Goal: Information Seeking & Learning: Check status

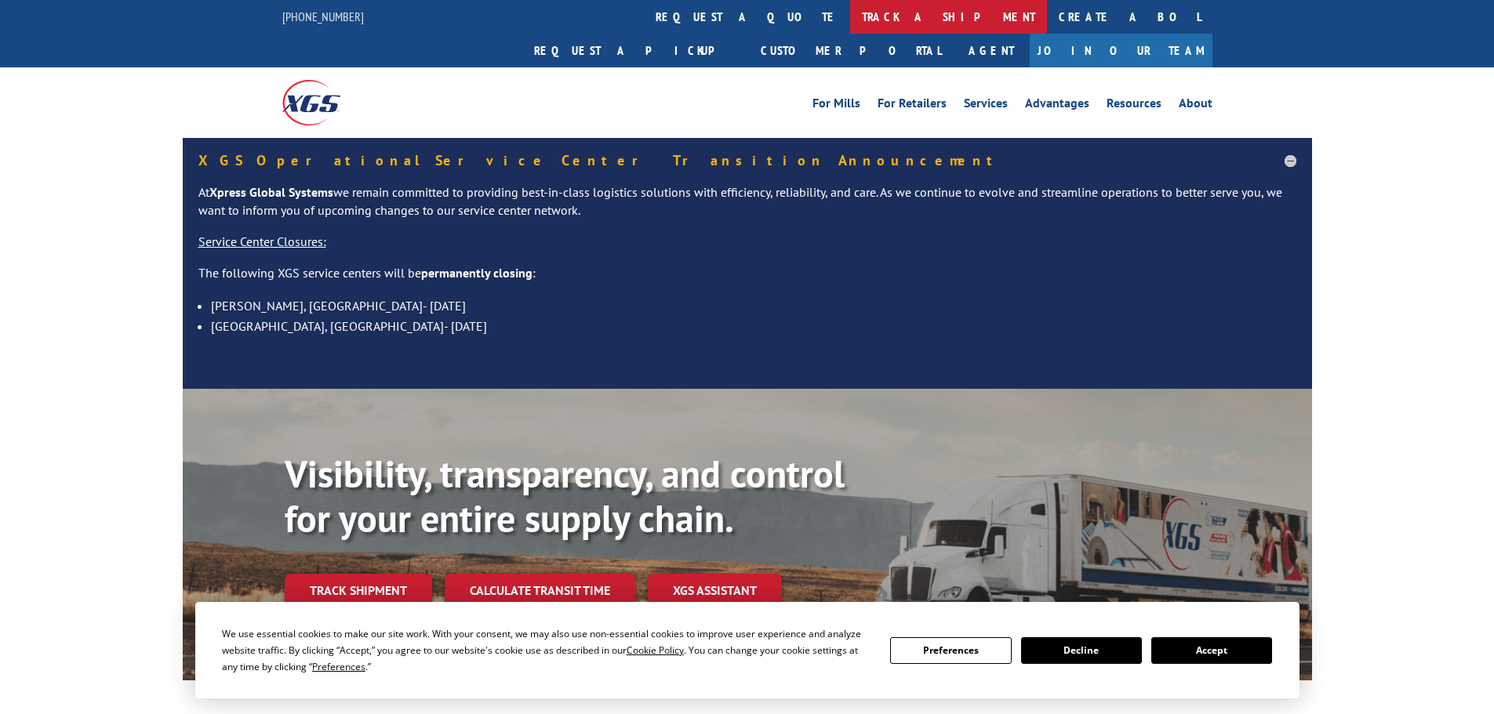
click at [850, 5] on link "track a shipment" at bounding box center [948, 17] width 197 height 34
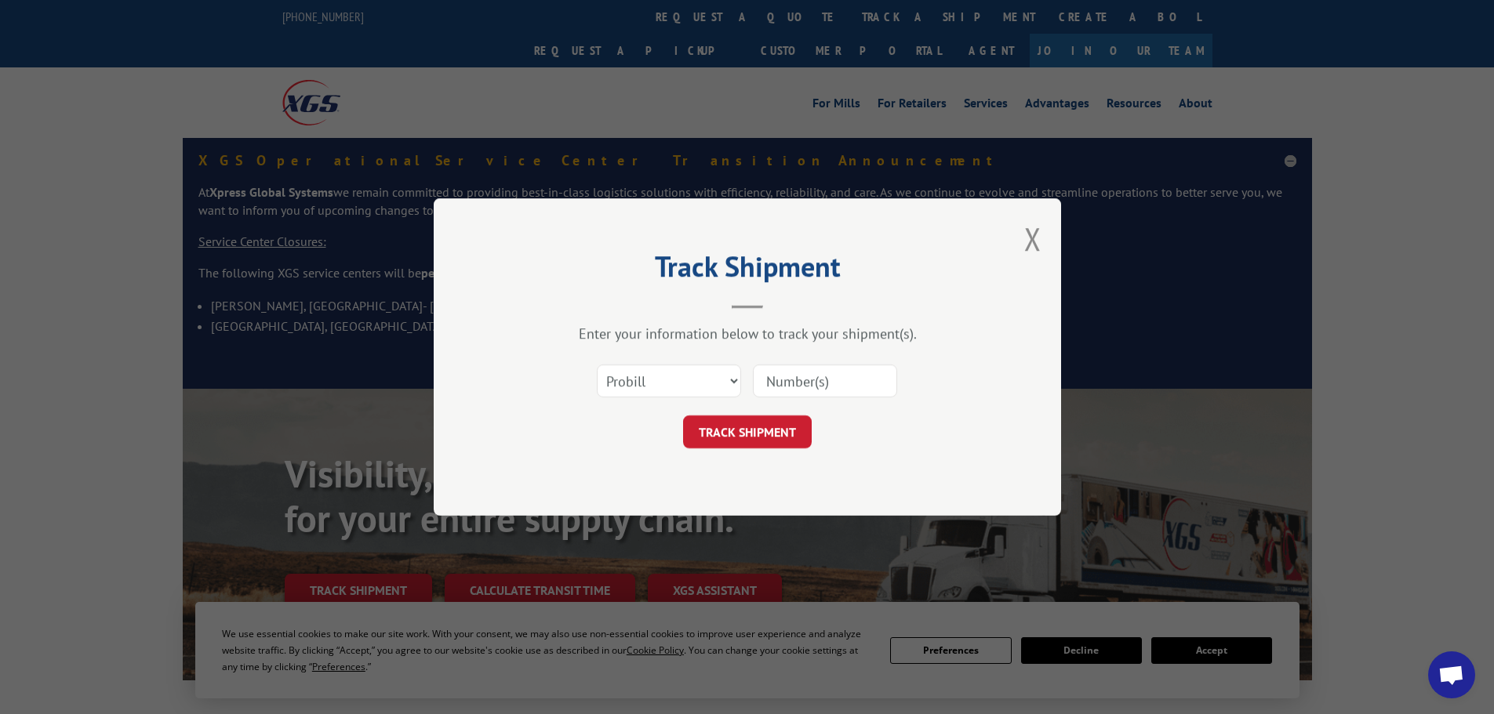
click at [821, 387] on input at bounding box center [825, 381] width 144 height 33
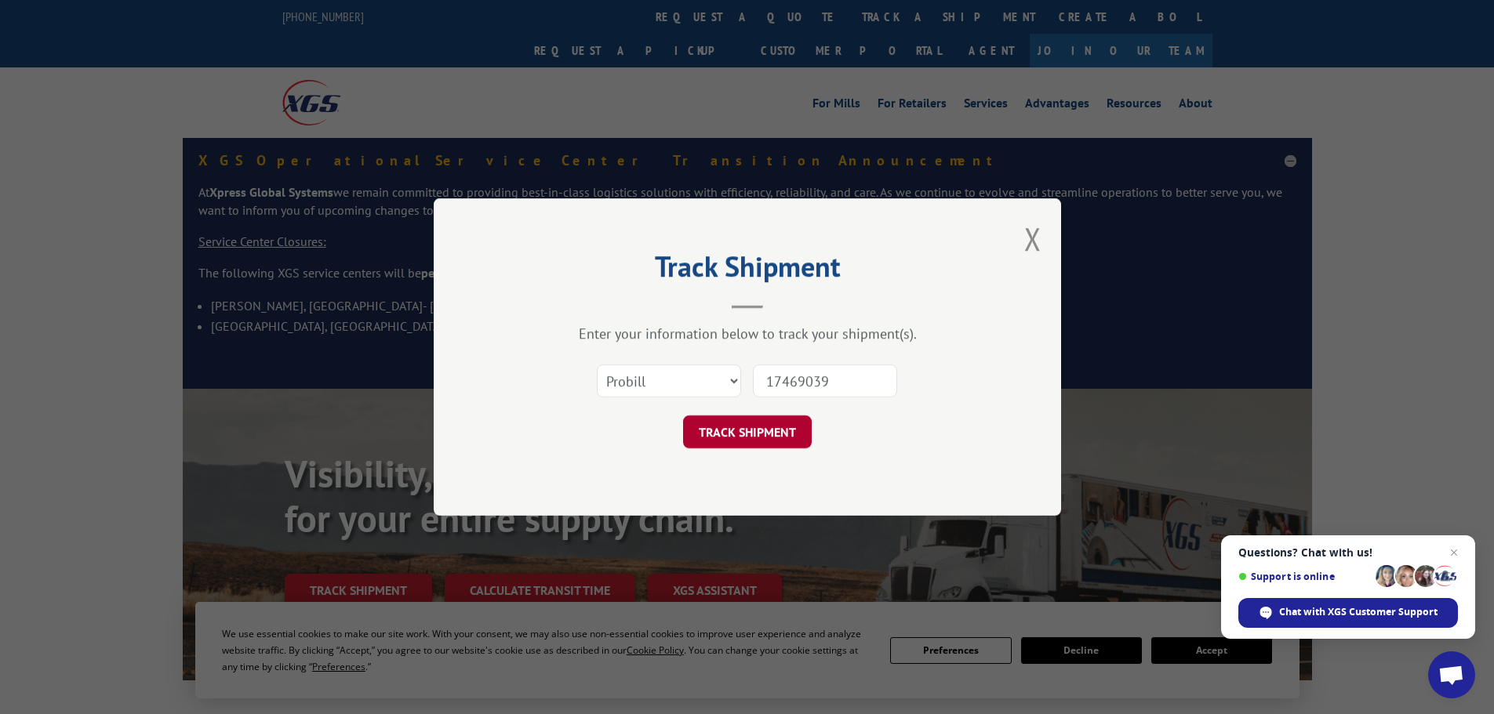
type input "17469039"
click at [763, 430] on button "TRACK SHIPMENT" at bounding box center [747, 432] width 129 height 33
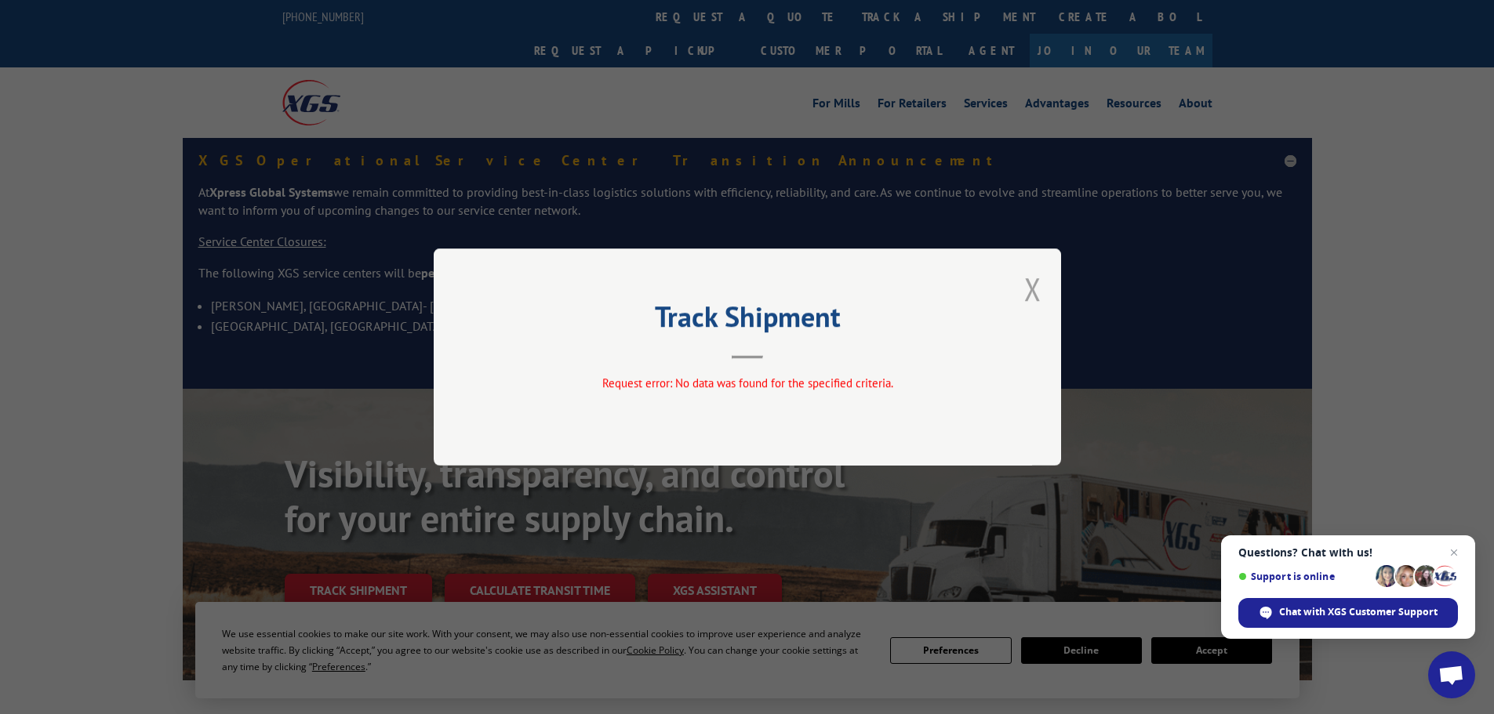
click at [1031, 285] on button "Close modal" at bounding box center [1032, 289] width 17 height 42
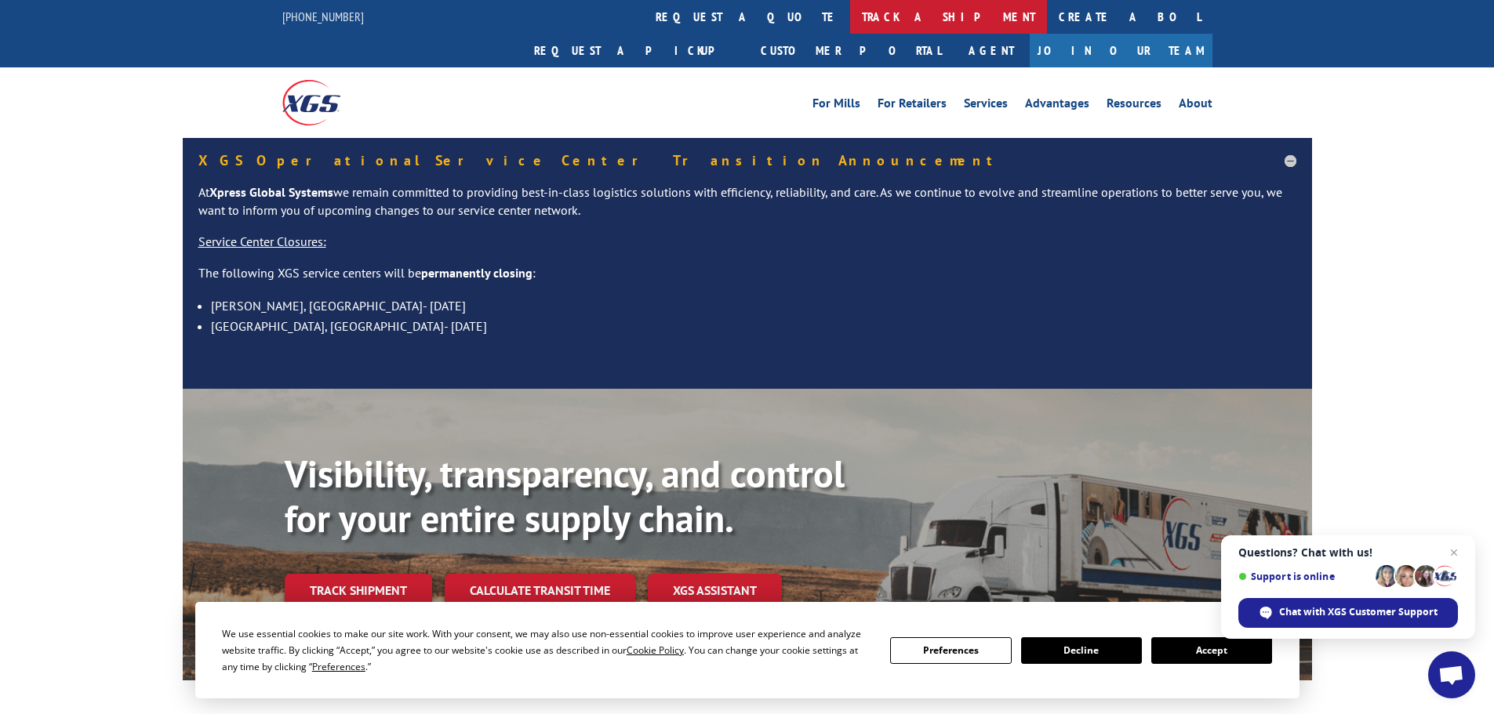
click at [850, 20] on link "track a shipment" at bounding box center [948, 17] width 197 height 34
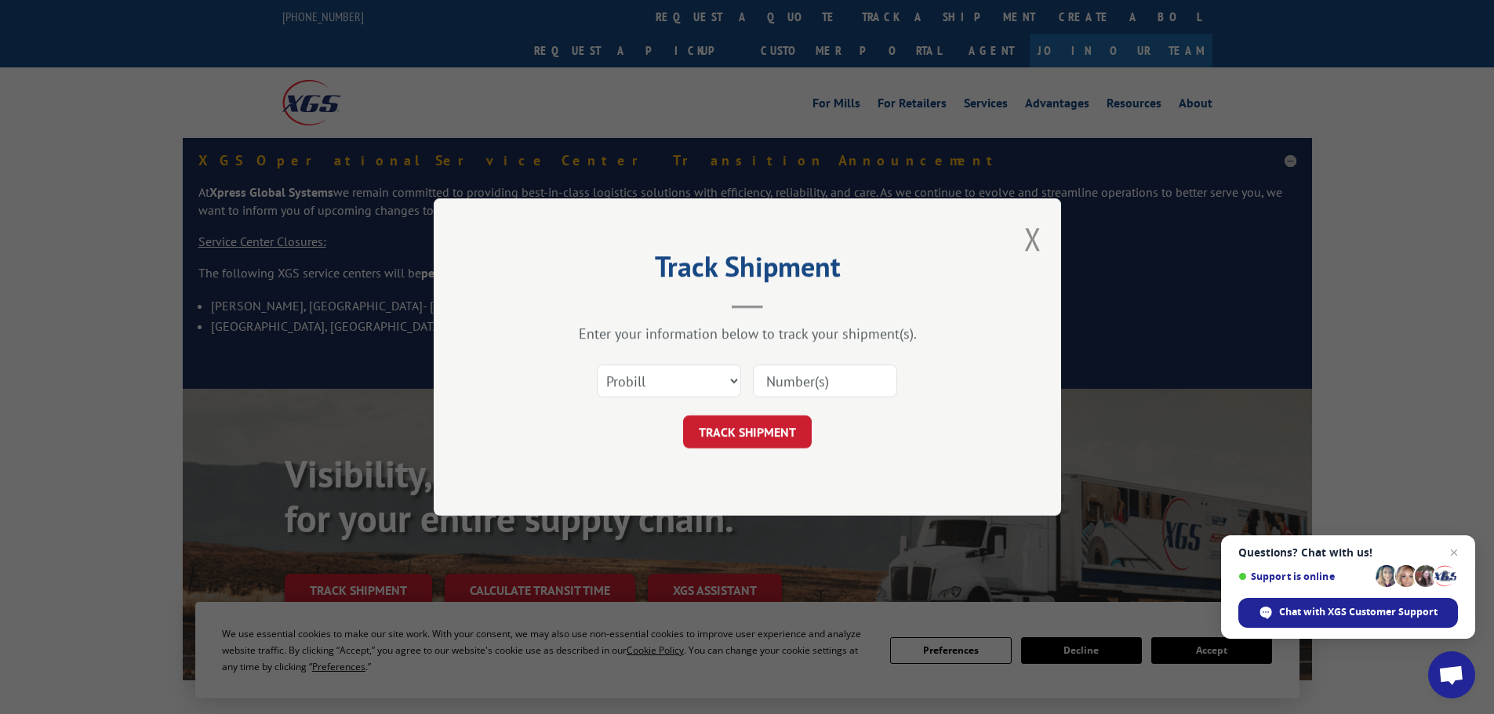
click at [814, 387] on input at bounding box center [825, 381] width 144 height 33
type input "17469039"
click at [737, 434] on button "TRACK SHIPMENT" at bounding box center [747, 432] width 129 height 33
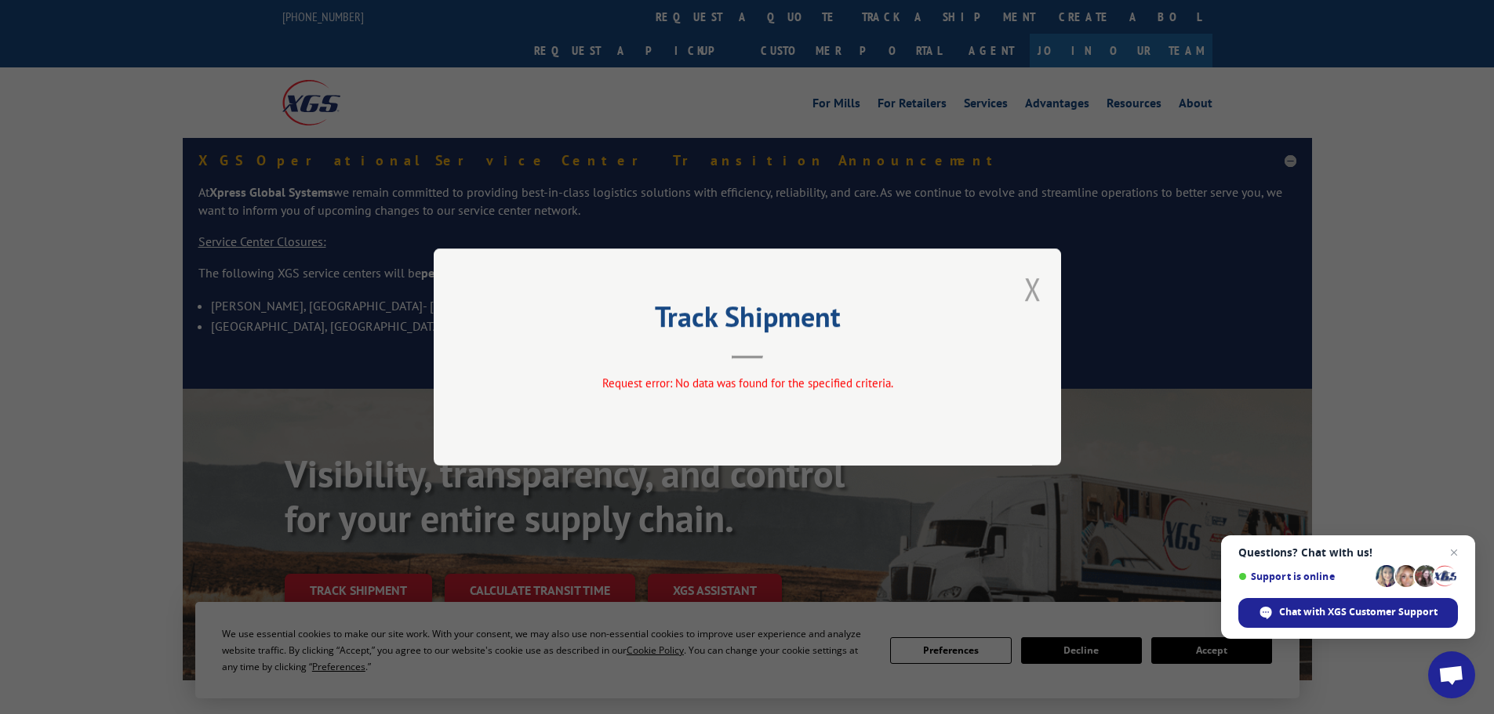
click at [1031, 287] on button "Close modal" at bounding box center [1032, 289] width 17 height 42
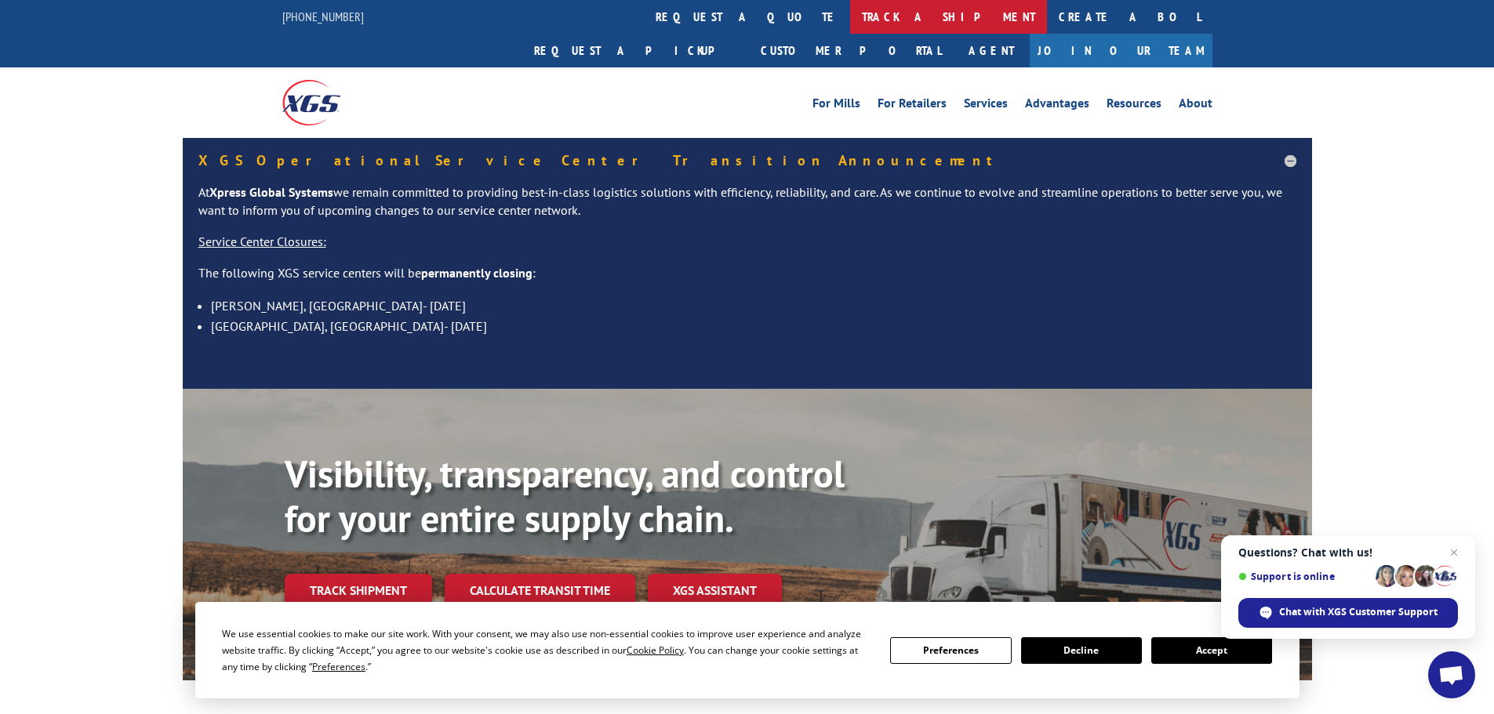
click at [850, 16] on link "track a shipment" at bounding box center [948, 17] width 197 height 34
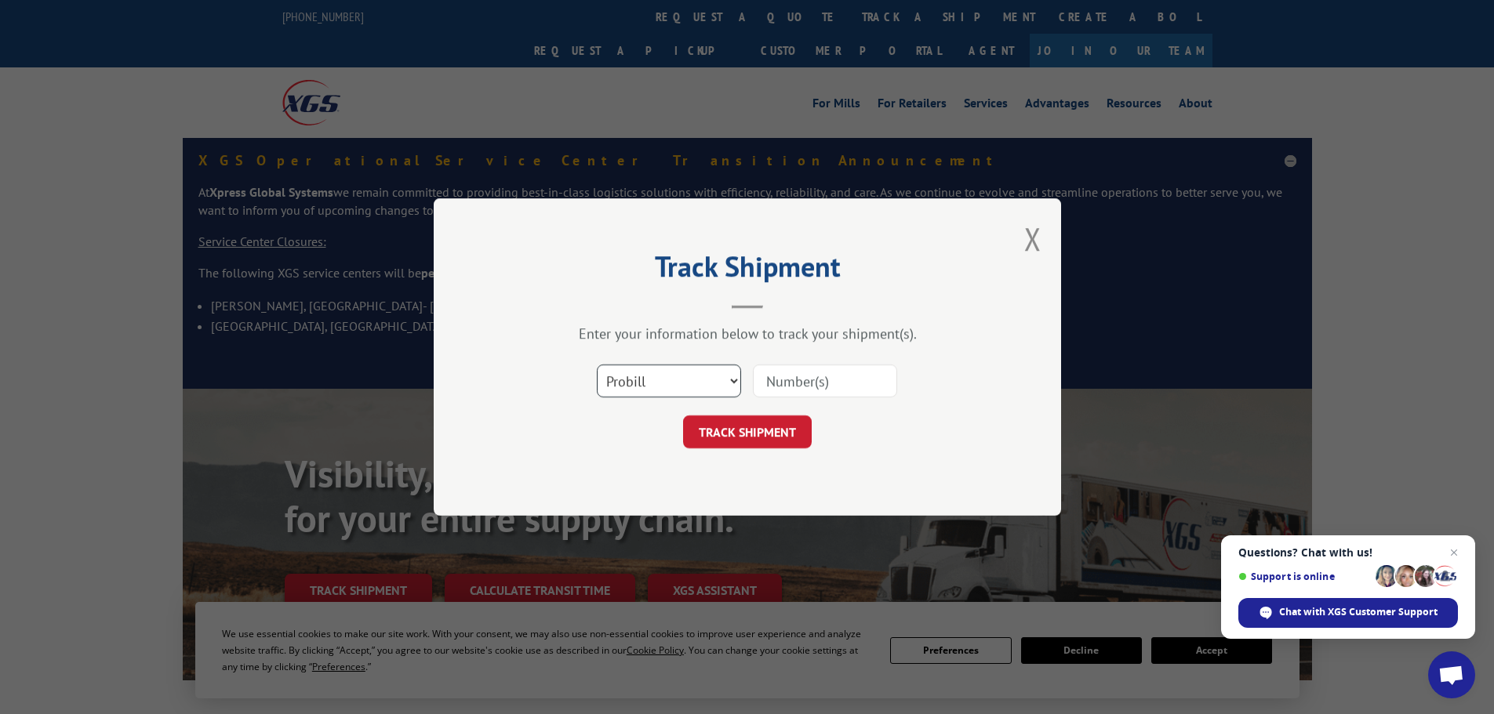
click at [636, 383] on select "Select category... Probill BOL PO" at bounding box center [669, 381] width 144 height 33
select select "bol"
click at [597, 365] on select "Select category... Probill BOL PO" at bounding box center [669, 381] width 144 height 33
click at [813, 373] on input at bounding box center [825, 381] width 144 height 33
type input "6008976"
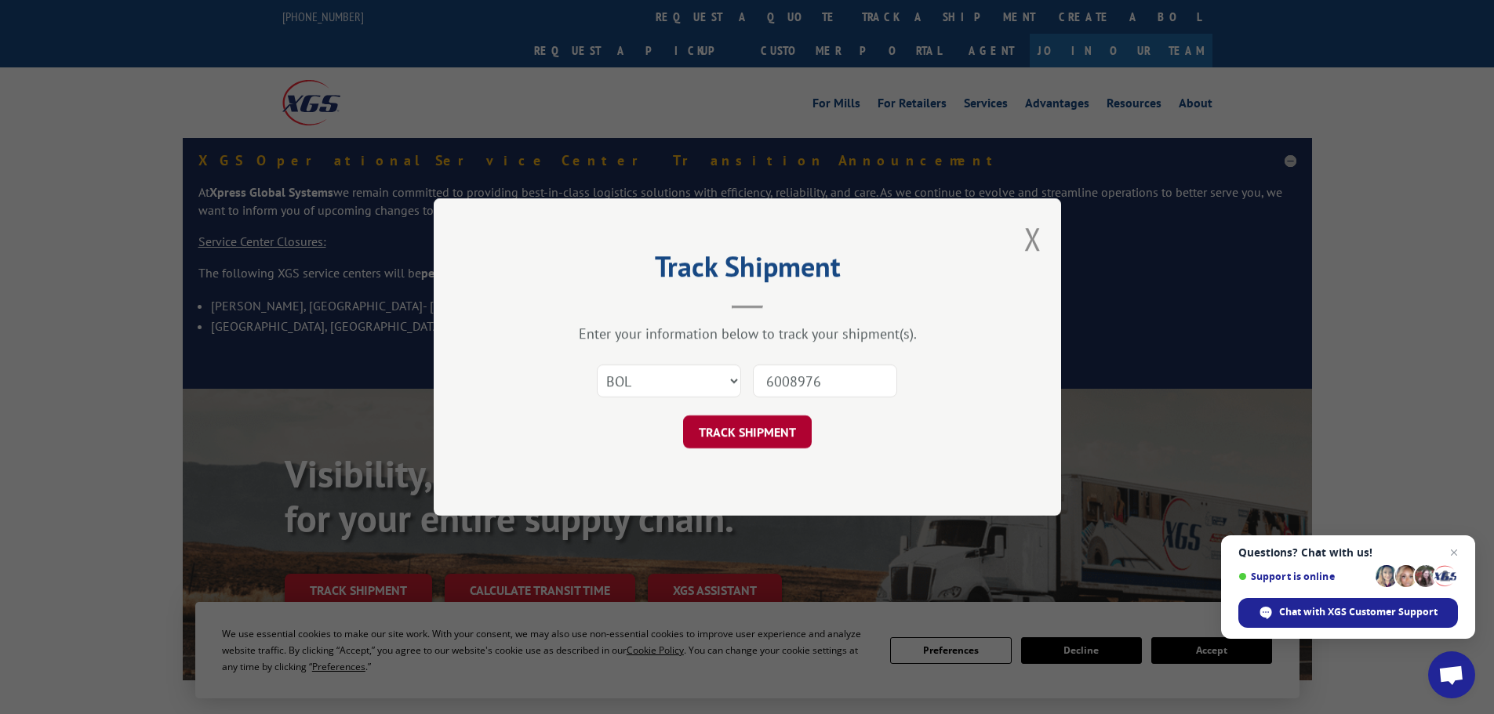
click at [758, 432] on button "TRACK SHIPMENT" at bounding box center [747, 432] width 129 height 33
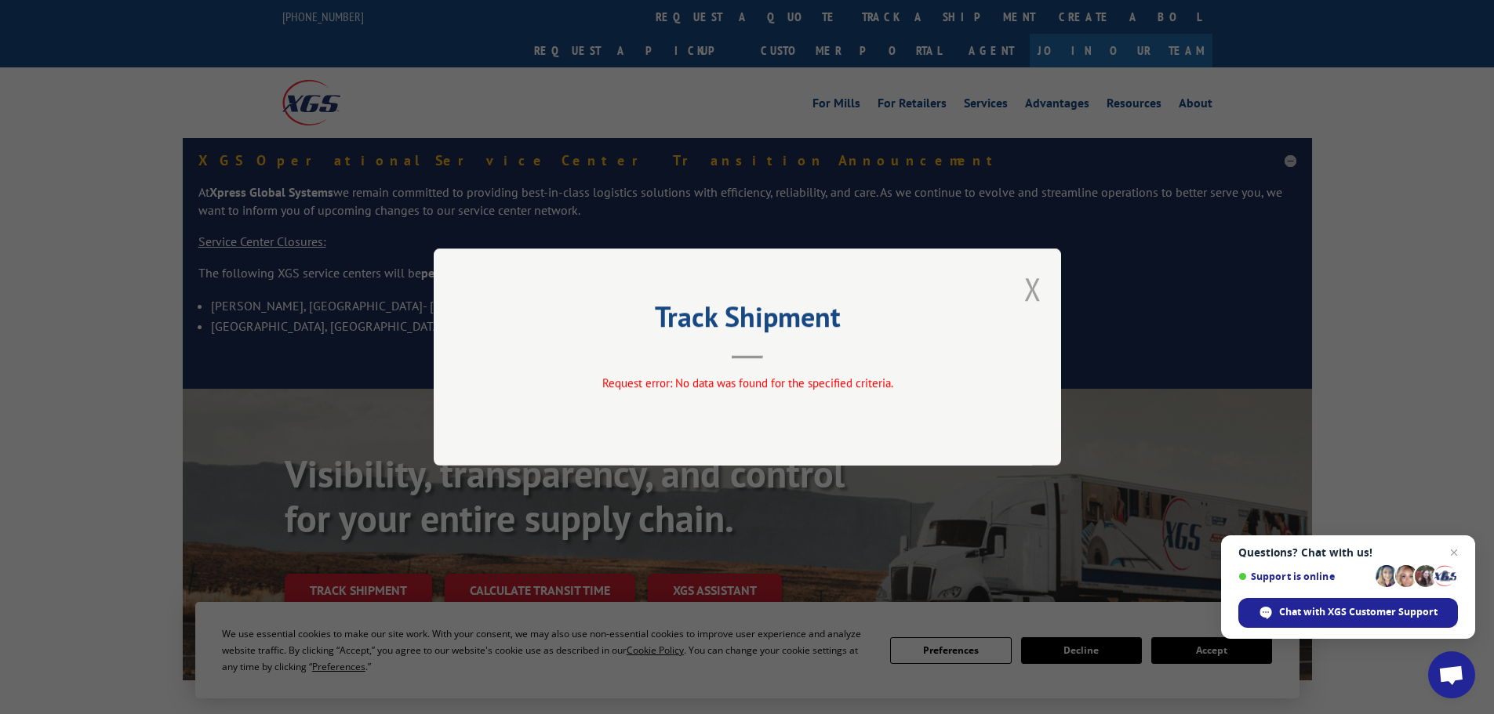
click at [1034, 291] on button "Close modal" at bounding box center [1032, 289] width 17 height 42
